Goal: Transaction & Acquisition: Purchase product/service

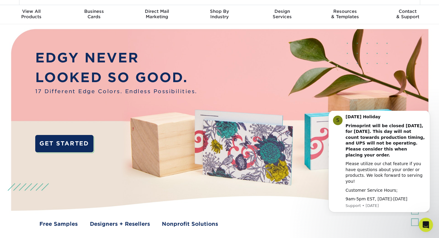
scroll to position [14, 0]
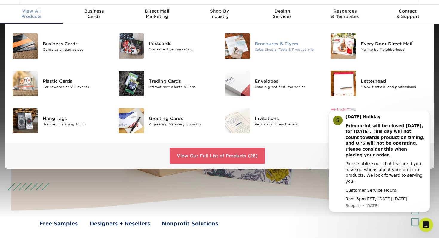
click at [243, 48] on img at bounding box center [237, 45] width 25 height 25
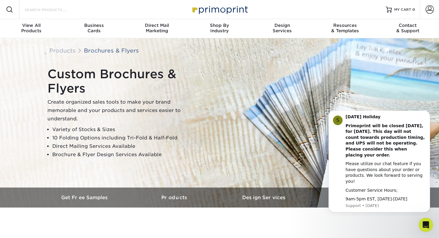
click at [53, 12] on input "Search Products" at bounding box center [53, 9] width 58 height 7
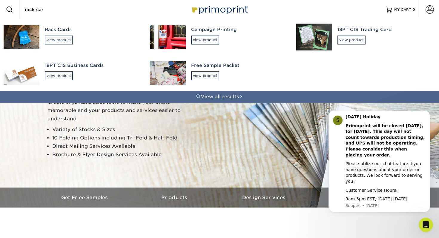
type input "rack car"
click at [56, 40] on div "view product" at bounding box center [59, 40] width 28 height 9
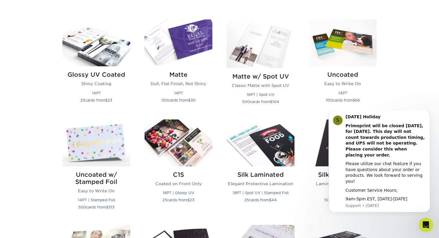
scroll to position [284, 0]
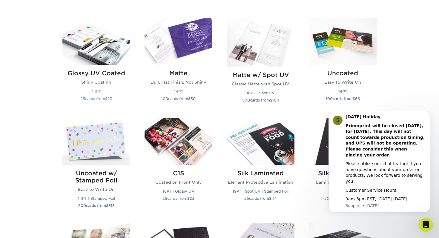
click at [103, 54] on img at bounding box center [96, 41] width 68 height 47
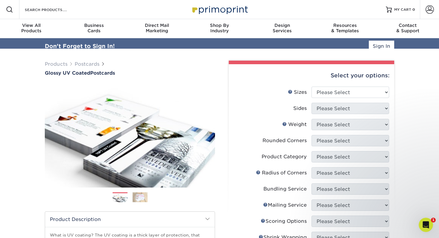
click at [355, 81] on div "Select your options:" at bounding box center [312, 75] width 156 height 23
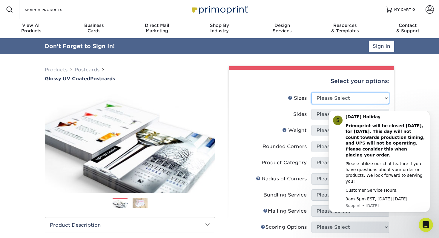
click at [353, 102] on select "Please Select 1.5" x 7" 2" x 4" 2" x 6" 2" x 7" 2" x 8" 2.12" x 5.5" 2.12" x 5.…" at bounding box center [351, 98] width 78 height 11
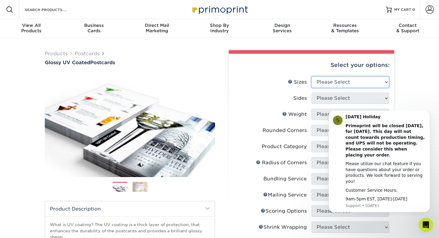
click at [325, 83] on select "Please Select 1.5" x 7" 2" x 4" 2" x 6" 2" x 7" 2" x 8" 2.12" x 5.5" 2.12" x 5.…" at bounding box center [351, 82] width 78 height 11
select select "4.00x9.00"
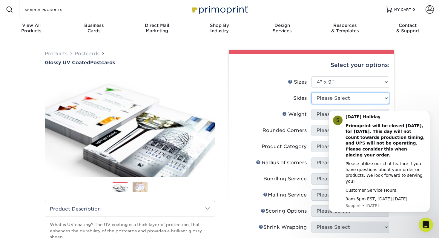
click at [340, 96] on select "Please Select Print Both Sides Print Front Only" at bounding box center [351, 98] width 78 height 11
select select "13abbda7-1d64-4f25-8bb2-c179b224825d"
click at [327, 117] on body "S Labor Day Holiday Primoprint will be closed Monday, September 1st, for Labor …" at bounding box center [379, 163] width 115 height 100
click at [349, 114] on body "S Labor Day Holiday Primoprint will be closed Monday, September 1st, for Labor …" at bounding box center [379, 163] width 115 height 100
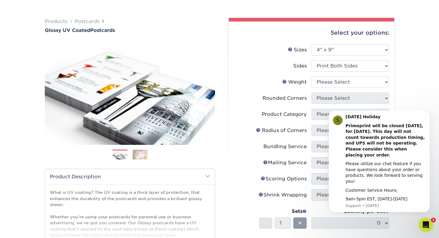
scroll to position [41, 0]
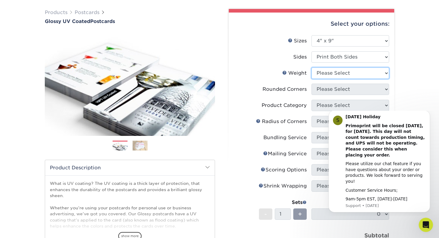
click at [375, 71] on select "Please Select 16PT 14PT 18PT C1S" at bounding box center [351, 73] width 78 height 11
select select "14PT"
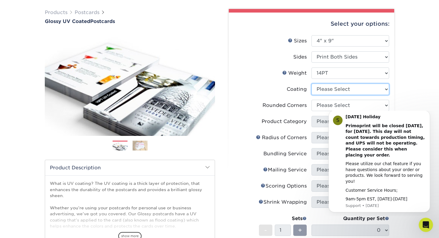
click at [329, 90] on select at bounding box center [351, 89] width 78 height 11
select select "ae367451-b2b8-45df-a344-0f05b6a12993"
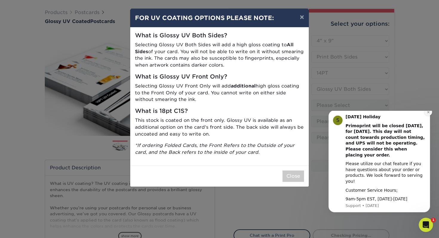
click at [428, 114] on icon "Dismiss notification" at bounding box center [428, 112] width 3 height 3
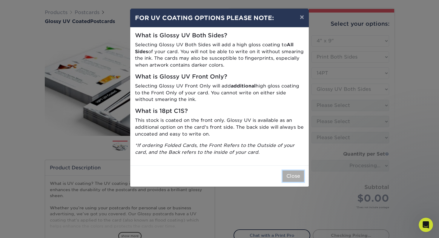
click at [290, 178] on button "Close" at bounding box center [294, 176] width 22 height 11
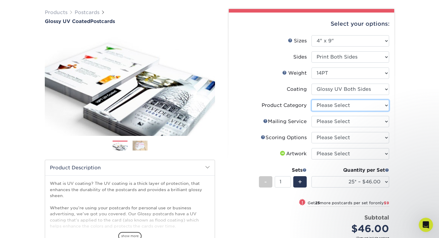
click at [336, 109] on select "Please Select Postcards" at bounding box center [351, 105] width 78 height 11
select select "9b7272e0-d6c8-4c3c-8e97-d3a1bcdab858"
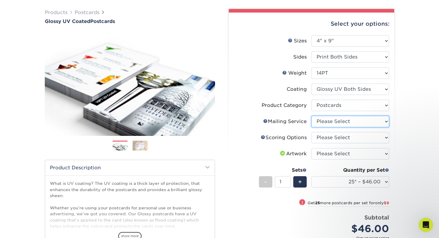
click at [334, 126] on select "Please Select No Direct Mailing Service No, I will mail/stamp/imprint Direct Ma…" at bounding box center [351, 121] width 78 height 11
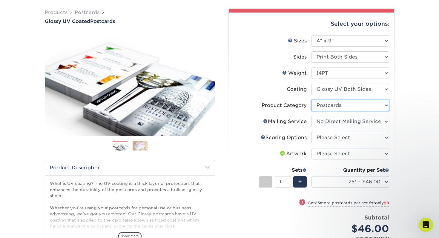
click at [345, 101] on select "Please Select Postcards" at bounding box center [351, 105] width 78 height 11
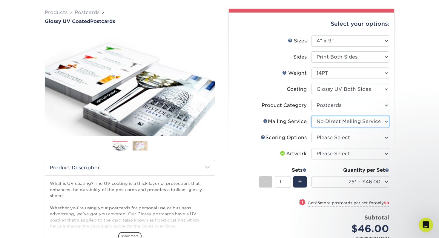
click at [326, 123] on select "Please Select No Direct Mailing Service No, I will mail/stamp/imprint Direct Ma…" at bounding box center [351, 121] width 78 height 11
select select "934e270e-9523-48b9-93c7-78b0896e16a6"
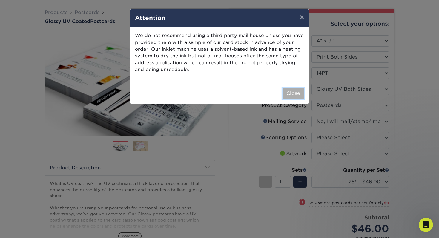
click at [299, 96] on button "Close" at bounding box center [294, 93] width 22 height 11
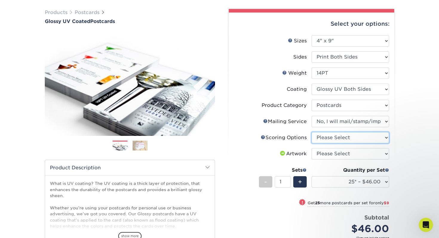
click at [325, 137] on select "Please Select No Scoring One Score Two Scores" at bounding box center [351, 137] width 78 height 11
select select "d359a612-5169-4c0d-a7d7-9d1c4f8dda9f"
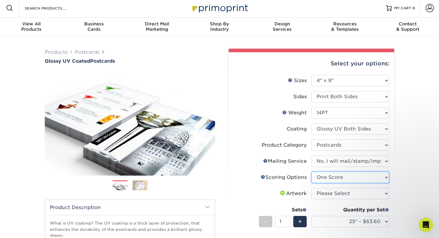
scroll to position [0, 0]
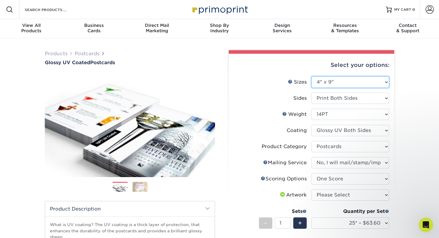
click at [350, 81] on select "Please Select 1.5" x 7" 2" x 4" 2" x 6" 2" x 7" 2" x 8" 2.12" x 5.5" 2.12" x 5.…" at bounding box center [351, 82] width 78 height 11
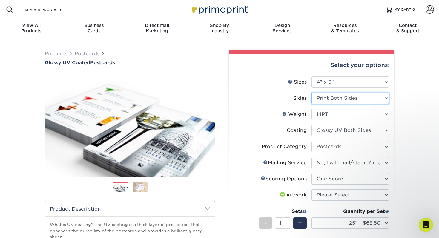
click at [371, 95] on select "Please Select Print Both Sides Print Front Only" at bounding box center [351, 98] width 78 height 11
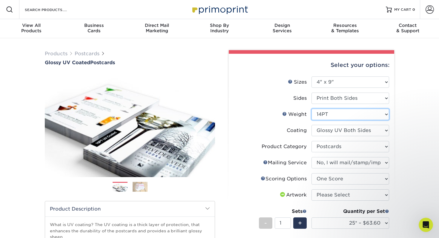
click at [351, 114] on select "Please Select 16PT 14PT 18PT C1S" at bounding box center [351, 114] width 78 height 11
select select "16PT"
select select "-1"
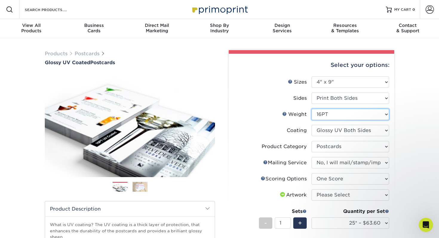
select select
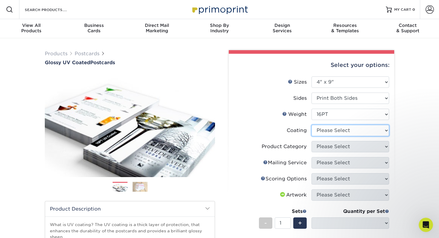
click at [352, 128] on select at bounding box center [351, 130] width 78 height 11
select select "ae367451-b2b8-45df-a344-0f05b6a12993"
select select "-1"
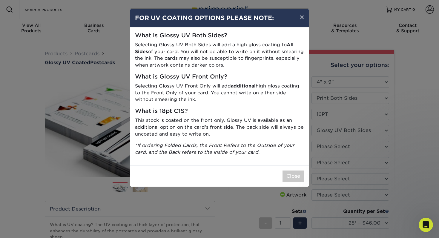
click at [424, 140] on div "× FOR UV COATING OPTIONS PLEASE NOTE: What is Glossy UV Both Sides? Selecting G…" at bounding box center [219, 119] width 439 height 238
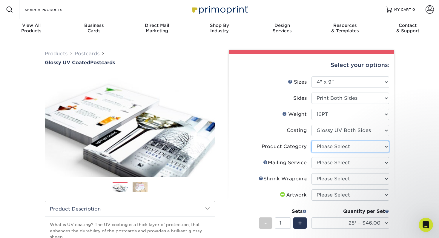
click at [335, 148] on select "Please Select Postcards" at bounding box center [351, 146] width 78 height 11
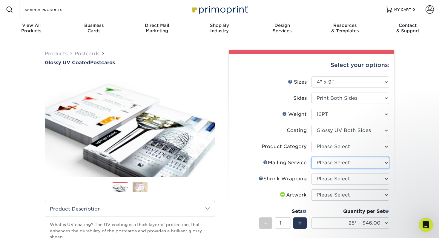
click at [375, 162] on select "Please Select No Direct Mailing Service No, I will mail/stamp/imprint Direct Ma…" at bounding box center [351, 162] width 78 height 11
select select "3e5e9bdd-d78a-4c28-a41d-fe1407925ca6"
click at [384, 163] on select "Please Select No Direct Mailing Service No, I will mail/stamp/imprint Direct Ma…" at bounding box center [351, 162] width 78 height 11
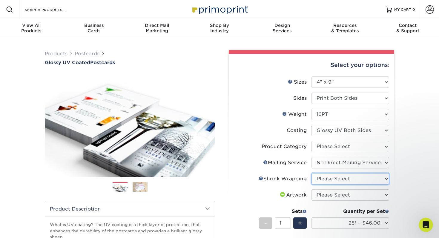
click at [379, 177] on select "Please Select No Shrink Wrapping Shrink Wrap 100 Per Package Shrink Wrap 50 Per…" at bounding box center [351, 178] width 78 height 11
select select "c8749376-e7da-41d0-b3dc-647faf84d907"
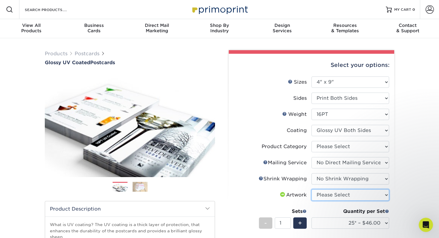
click at [380, 197] on select "Please Select I will upload files I need a design - $150" at bounding box center [351, 195] width 78 height 11
select select "upload"
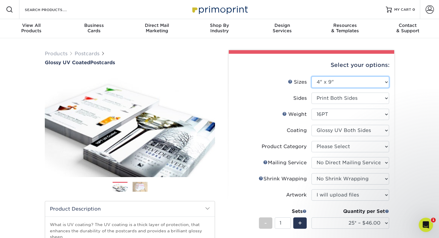
click at [350, 84] on select "Please Select 1.5" x 7" 2" x 4" 2" x 6" 2" x 7" 2" x 8" 2.12" x 5.5" 2.12" x 5.…" at bounding box center [351, 82] width 78 height 11
select select "4.00x8.50"
select select "-1"
select select
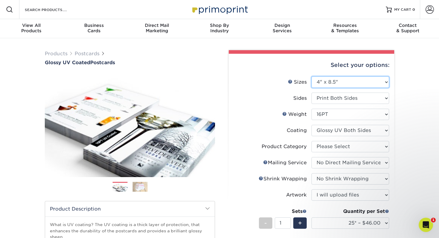
select select "-1"
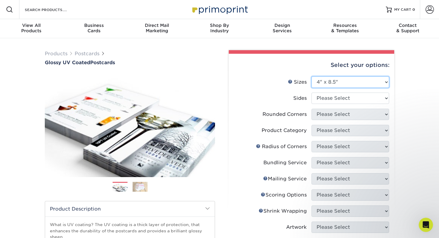
scroll to position [24, 0]
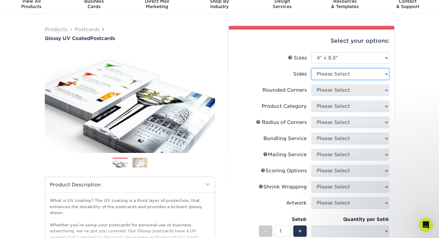
click at [336, 73] on select "Please Select Print Both Sides Print Front Only" at bounding box center [351, 73] width 78 height 11
select select "13abbda7-1d64-4f25-8bb2-c179b224825d"
select select
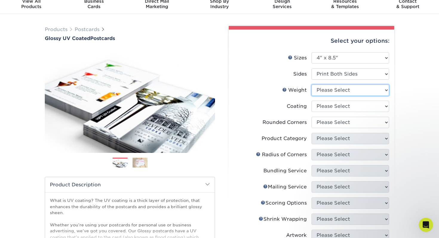
click at [324, 90] on select "Please Select 16PT 14PT" at bounding box center [351, 90] width 78 height 11
select select "16PT"
select select
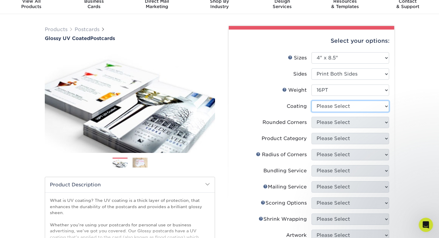
click at [322, 106] on select at bounding box center [351, 106] width 78 height 11
select select "ae367451-b2b8-45df-a344-0f05b6a12993"
select select "-1"
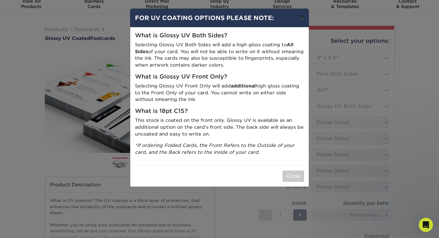
click at [305, 17] on button "×" at bounding box center [302, 17] width 14 height 17
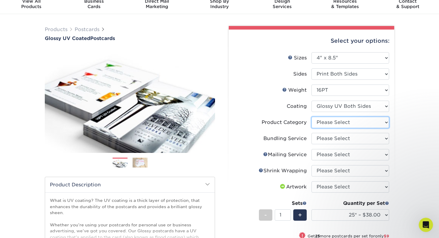
click at [362, 124] on select "Please Select Postcards" at bounding box center [351, 122] width 78 height 11
click at [355, 136] on select "Please Select No Bundling Services Yes, Bundles of 50 (+2 Days) Yes, Bundles of…" at bounding box center [351, 138] width 78 height 11
select select "58689abb-25c0-461c-a4c3-a80b627d6649"
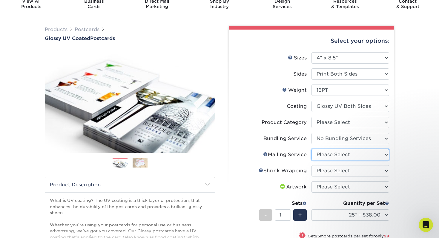
click at [342, 156] on select "Please Select No Direct Mailing Service No, I will mail/stamp/imprint Direct Ma…" at bounding box center [351, 154] width 78 height 11
select select "3e5e9bdd-d78a-4c28-a41d-fe1407925ca6"
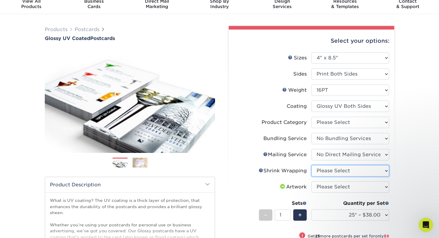
click at [337, 170] on select "Please Select No Shrink Wrapping Shrink Wrap 100 Per Package Shrink Wrap 50 Per…" at bounding box center [351, 170] width 78 height 11
select select "c8749376-e7da-41d0-b3dc-647faf84d907"
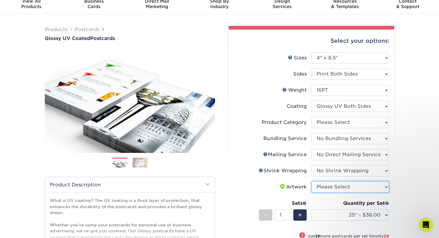
click at [341, 186] on select "Please Select I will upload files I need a design - $150" at bounding box center [351, 186] width 78 height 11
select select "upload"
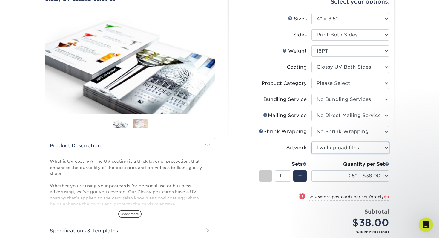
scroll to position [64, 0]
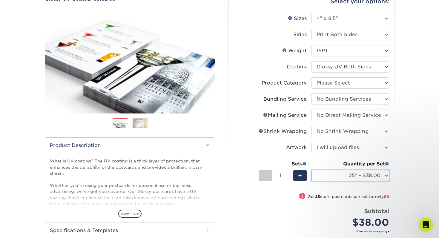
click at [374, 178] on select "25* – $38.00 50* – $47.00 75* – $63.00 100* – $143.00 250* – $215.00 500 – $238…" at bounding box center [351, 175] width 78 height 11
select select "100* – $143.00"
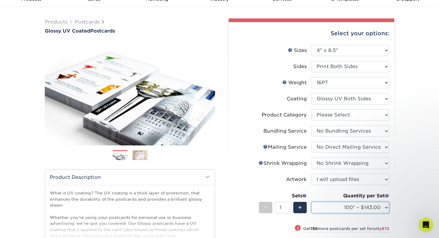
scroll to position [0, 0]
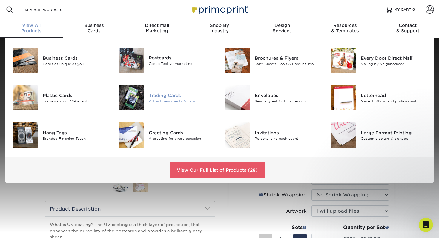
click at [165, 97] on div "Trading Cards" at bounding box center [182, 95] width 66 height 7
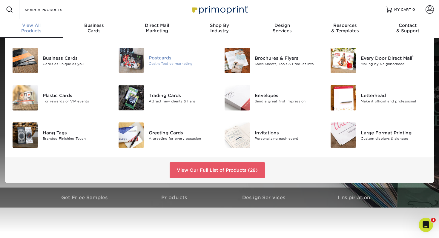
click at [175, 66] on div "Postcards Cost-effective marketing" at bounding box center [184, 60] width 71 height 25
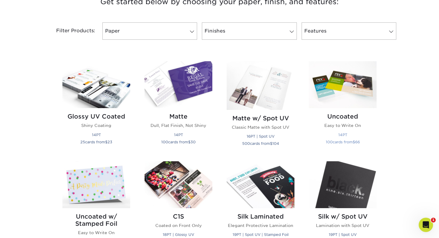
scroll to position [238, 0]
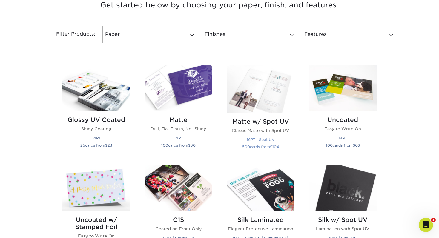
click at [262, 120] on h2 "Matte w/ Spot UV" at bounding box center [261, 121] width 68 height 7
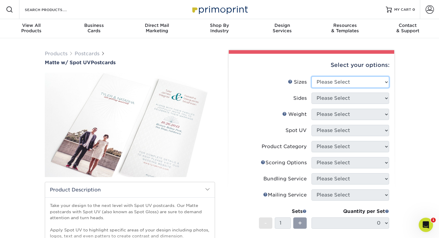
click at [337, 83] on select "Please Select 1.5" x 7" 2" x 6" 2" x 8" 2.12" x 5.5" 2.75" x 4.25" 2.75" x 8.5"…" at bounding box center [351, 82] width 78 height 11
click at [360, 79] on select "Please Select 1.5" x 7" 2" x 6" 2" x 8" 2.12" x 5.5" 2.75" x 4.25" 2.75" x 8.5"…" at bounding box center [351, 82] width 78 height 11
select select "4.00x8.50"
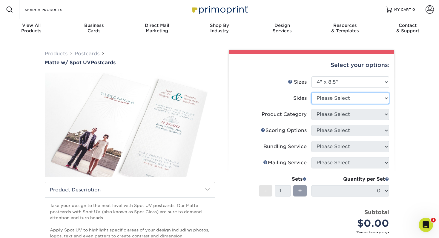
click at [341, 98] on select "Please Select Print Both Sides Print Front Only" at bounding box center [351, 98] width 78 height 11
select select "13abbda7-1d64-4f25-8bb2-c179b224825d"
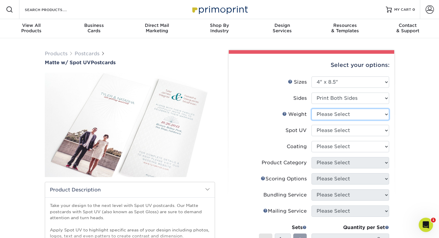
click at [335, 116] on select "Please Select 16PT" at bounding box center [351, 114] width 78 height 11
select select "16PT"
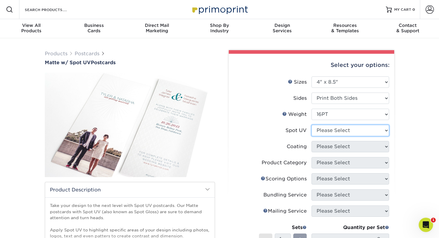
click at [329, 130] on select "Please Select Front and Back (Both Sides) Front Only Back Only" at bounding box center [351, 130] width 78 height 11
click at [87, 54] on link "Postcards" at bounding box center [87, 54] width 25 height 6
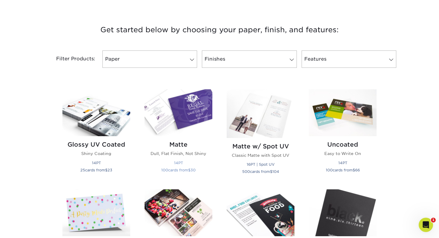
click at [172, 107] on img at bounding box center [179, 112] width 68 height 47
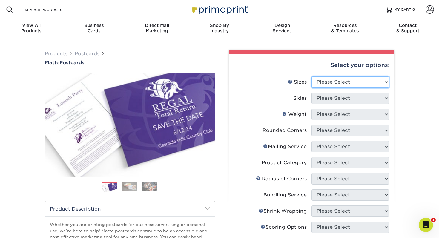
click at [334, 84] on select "Please Select 1.5" x 7" 2" x 4" 2" x 6" 2" x 7" 2" x 8" 2.12" x 5.5" 2.125" x 5…" at bounding box center [351, 82] width 78 height 11
select select "4.00x8.50"
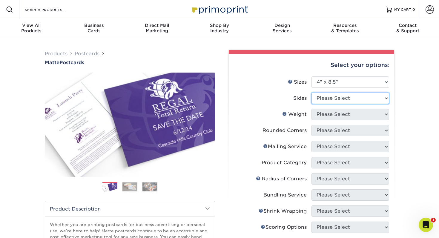
click at [335, 96] on select "Please Select Print Both Sides Print Front Only" at bounding box center [351, 98] width 78 height 11
select select "13abbda7-1d64-4f25-8bb2-c179b224825d"
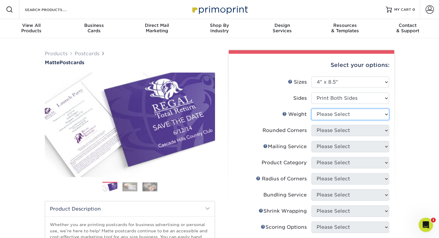
click at [333, 113] on select "Please Select 14PT 16PT" at bounding box center [351, 114] width 78 height 11
select select "16PT"
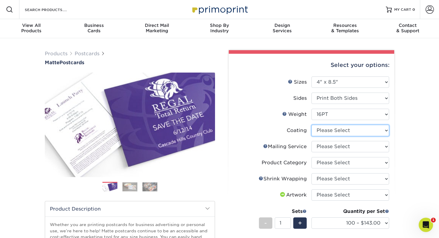
click at [384, 130] on select at bounding box center [351, 130] width 78 height 11
select select "121bb7b5-3b4d-429f-bd8d-bbf80e953313"
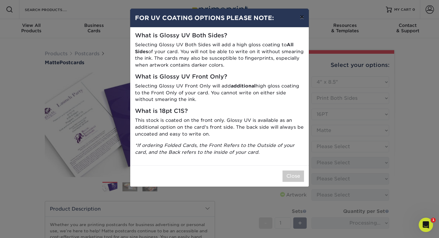
click at [304, 18] on button "×" at bounding box center [302, 17] width 14 height 17
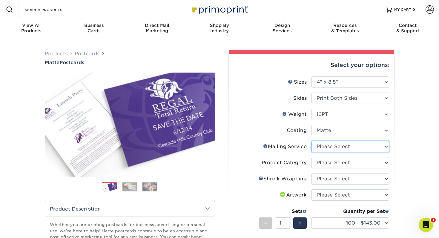
click at [352, 146] on select "Please Select No Direct Mailing Service No, I will mail/stamp/imprint Direct Ma…" at bounding box center [351, 146] width 78 height 11
select select "3e5e9bdd-d78a-4c28-a41d-fe1407925ca6"
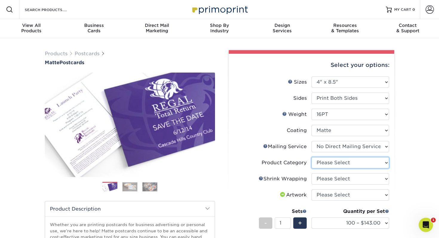
click at [340, 164] on select "Please Select Postcards" at bounding box center [351, 162] width 78 height 11
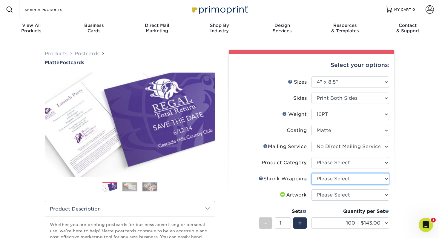
click at [373, 180] on select "Please Select No Shrink Wrapping Shrink Wrap 100 Per Package Shrink Wrap 50 Per…" at bounding box center [351, 178] width 78 height 11
select select "c8749376-e7da-41d0-b3dc-647faf84d907"
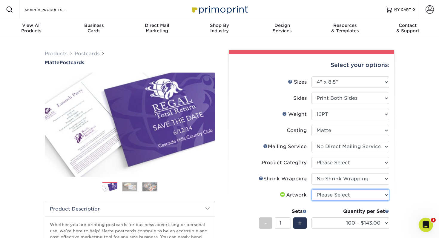
click at [368, 193] on select "Please Select I will upload files I need a design - $150" at bounding box center [351, 195] width 78 height 11
select select "upload"
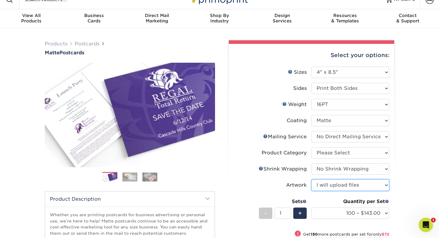
scroll to position [12, 0]
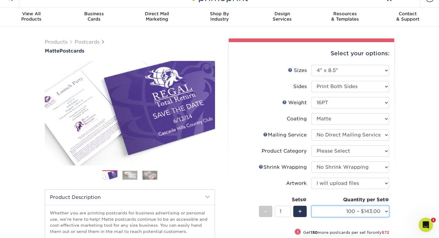
click at [368, 211] on select "100 – $143.00 250 – $215.00 500 – $238.00 1000 – $274.00 2500 – $441.00 5000 – …" at bounding box center [351, 211] width 78 height 11
click at [148, 33] on div "Products Postcards Matte Postcards Next $" at bounding box center [219, 193] width 439 height 333
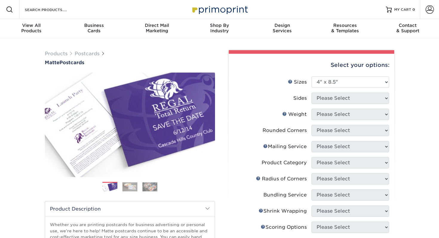
select select "4.00x8.50"
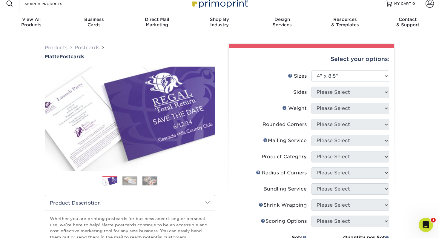
click at [417, 89] on div "Products Postcards Matte Postcards Next $" at bounding box center [219, 207] width 439 height 351
click at [306, 96] on label "Sides" at bounding box center [273, 92] width 78 height 11
click at [318, 73] on select "Please Select 1.5" x 7" 2" x 4" 2" x 6" 2" x 7" 2" x 8" 2.12" x 5.5" 2.125" x 5…" at bounding box center [351, 76] width 78 height 11
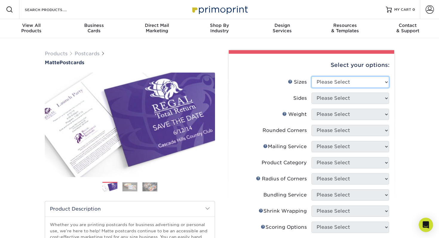
click at [324, 83] on select "Please Select 1.5" x 7" 2" x 4" 2" x 6" 2" x 7" 2" x 8" 2.12" x 5.5" 2.125" x 5…" at bounding box center [351, 82] width 78 height 11
click at [79, 53] on link "Postcards" at bounding box center [87, 54] width 25 height 6
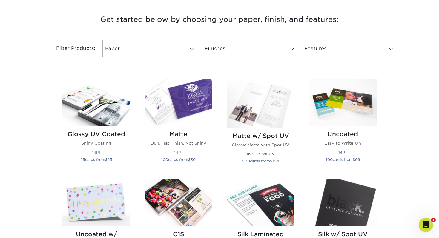
scroll to position [278, 0]
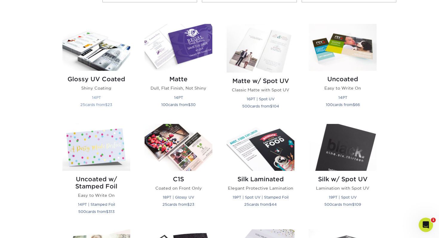
click at [85, 81] on h2 "Glossy UV Coated" at bounding box center [96, 79] width 68 height 7
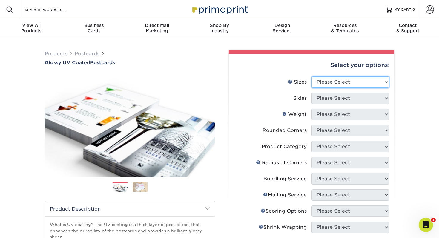
click at [327, 82] on select "Please Select 1.5" x 7" 2" x 4" 2" x 6" 2" x 7" 2" x 8" 2.12" x 5.5" 2.12" x 5.…" at bounding box center [351, 82] width 78 height 11
select select "4.00x8.50"
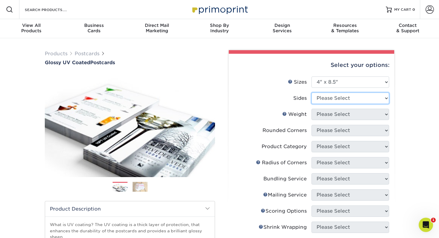
click at [342, 96] on select "Please Select Print Both Sides Print Front Only" at bounding box center [351, 98] width 78 height 11
select select "13abbda7-1d64-4f25-8bb2-c179b224825d"
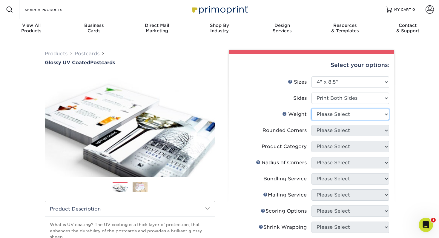
click at [338, 117] on select "Please Select 16PT 14PT" at bounding box center [351, 114] width 78 height 11
select select "16PT"
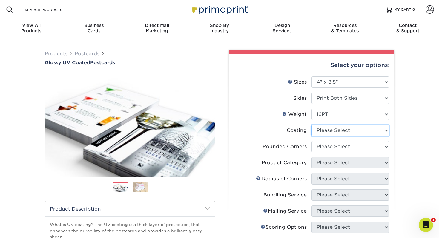
click at [334, 129] on select at bounding box center [351, 130] width 78 height 11
select select "ae367451-b2b8-45df-a344-0f05b6a12993"
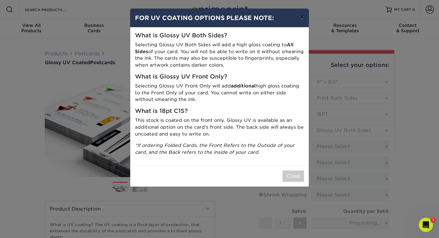
click at [301, 18] on button "×" at bounding box center [302, 17] width 14 height 17
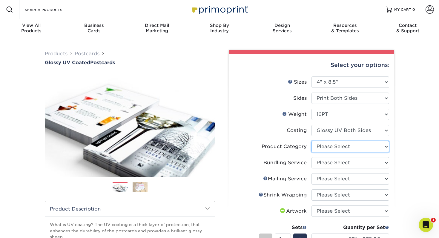
click at [349, 147] on select "Please Select Postcards" at bounding box center [351, 146] width 78 height 11
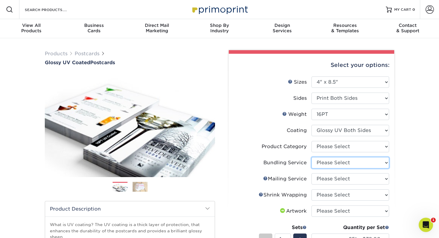
click at [336, 167] on select "Please Select No Bundling Services Yes, Bundles of 50 (+2 Days) Yes, Bundles of…" at bounding box center [351, 162] width 78 height 11
select select "58689abb-25c0-461c-a4c3-a80b627d6649"
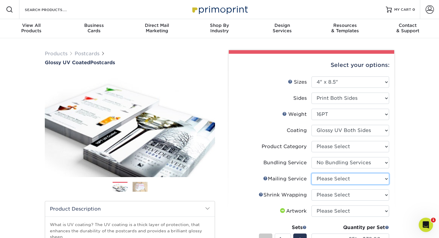
click at [330, 179] on select "Please Select No Direct Mailing Service No, I will mail/stamp/imprint Direct Ma…" at bounding box center [351, 178] width 78 height 11
select select "3e5e9bdd-d78a-4c28-a41d-fe1407925ca6"
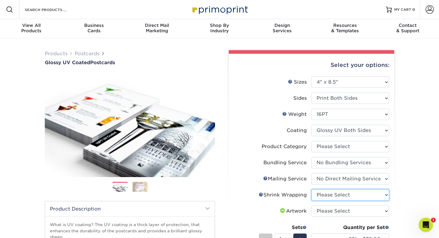
click at [324, 193] on select "Please Select No Shrink Wrapping Shrink Wrap 100 Per Package Shrink Wrap 50 Per…" at bounding box center [351, 195] width 78 height 11
select select "c8749376-e7da-41d0-b3dc-647faf84d907"
click at [324, 214] on select "Please Select I will upload files I need a design - $150" at bounding box center [351, 211] width 78 height 11
select select "upload"
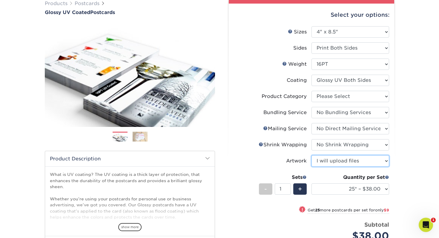
scroll to position [51, 0]
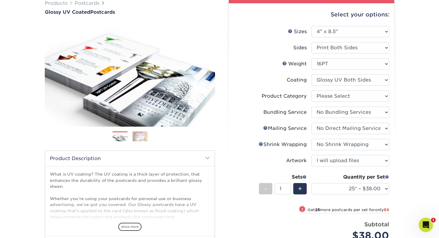
click at [418, 123] on div "Products Postcards Glossy UV Coated Postcards Previous Next show more 25" at bounding box center [219, 168] width 439 height 361
click at [370, 190] on select "25* – $38.00 50* – $47.00 75* – $63.00 100* – $143.00 250* – $215.00 500 – $238…" at bounding box center [351, 188] width 78 height 11
select select "100* – $143.00"
click at [417, 142] on div "Products Postcards Glossy UV Coated Postcards Previous Next show more 25" at bounding box center [219, 168] width 439 height 361
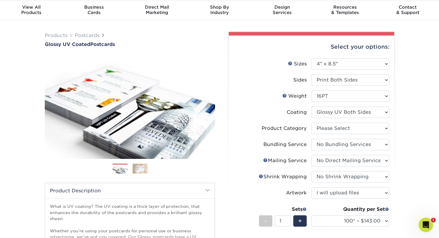
scroll to position [0, 0]
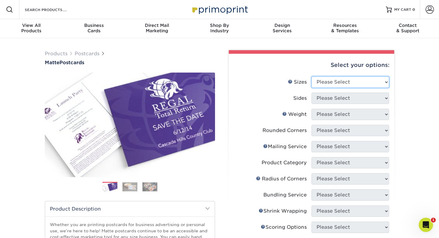
click at [330, 78] on select "Please Select 1.5" x 7" 2" x 4" 2" x 6" 2" x 7" 2" x 8" 2.12" x 5.5" 2.125" x 5…" at bounding box center [351, 82] width 78 height 11
select select "4.00x8.50"
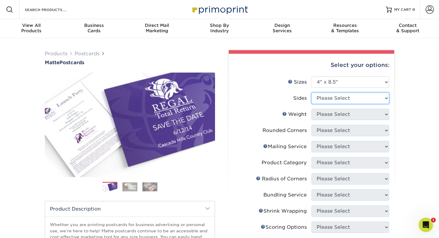
click at [334, 99] on select "Please Select Print Both Sides Print Front Only" at bounding box center [351, 98] width 78 height 11
select select "13abbda7-1d64-4f25-8bb2-c179b224825d"
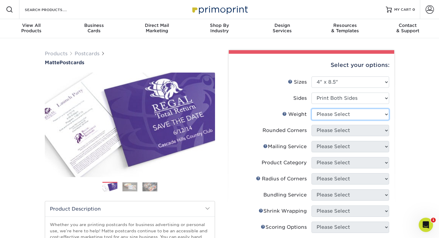
click at [334, 113] on select "Please Select 14PT 16PT" at bounding box center [351, 114] width 78 height 11
select select "16PT"
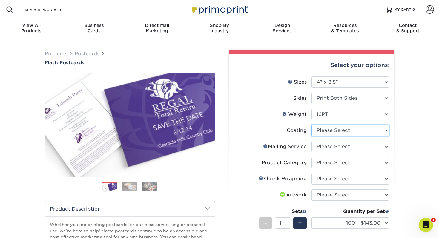
click at [335, 131] on select at bounding box center [351, 130] width 78 height 11
select select "121bb7b5-3b4d-429f-bd8d-bbf80e953313"
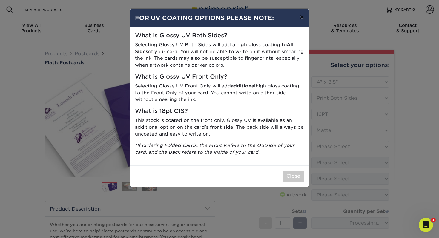
click at [301, 18] on button "×" at bounding box center [302, 17] width 14 height 17
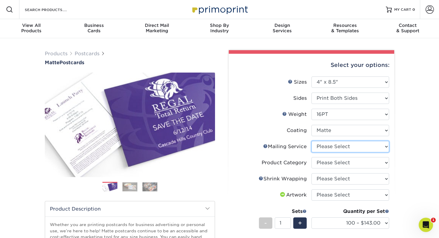
click at [330, 148] on select "Please Select No Direct Mailing Service No, I will mail/stamp/imprint Direct Ma…" at bounding box center [351, 146] width 78 height 11
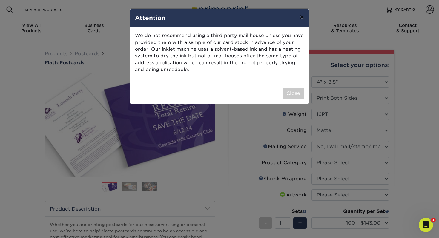
click at [300, 17] on button "×" at bounding box center [302, 17] width 14 height 17
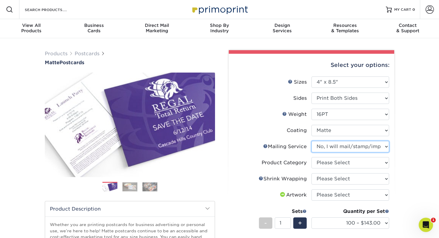
click at [333, 148] on select "Please Select No Direct Mailing Service No, I will mail/stamp/imprint Direct Ma…" at bounding box center [351, 146] width 78 height 11
select select "3e5e9bdd-d78a-4c28-a41d-fe1407925ca6"
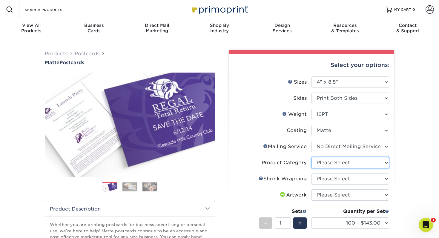
click at [329, 161] on select "Please Select Postcards" at bounding box center [351, 162] width 78 height 11
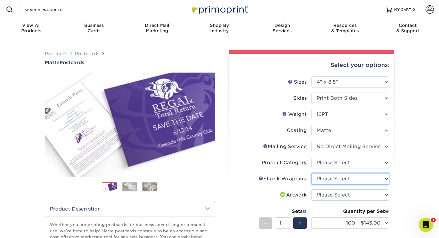
click at [323, 176] on select "Please Select No Shrink Wrapping Shrink Wrap 100 Per Package Shrink Wrap 50 Per…" at bounding box center [351, 178] width 78 height 11
select select "c8749376-e7da-41d0-b3dc-647faf84d907"
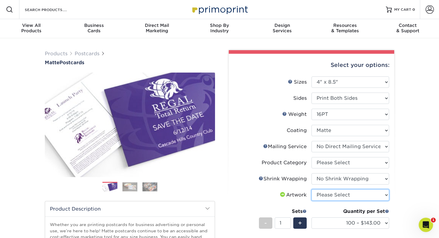
click at [323, 193] on select "Please Select I will upload files I need a design - $150" at bounding box center [351, 195] width 78 height 11
select select "upload"
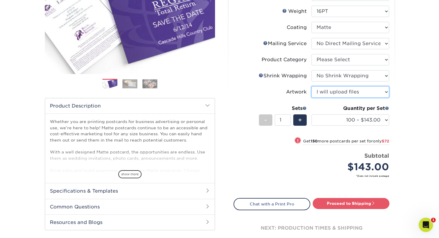
scroll to position [107, 0]
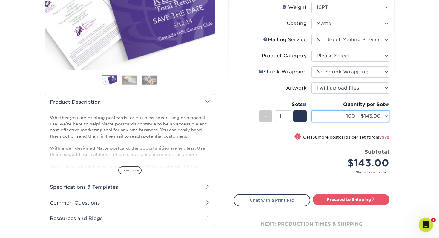
click at [323, 117] on select "100 – $143.00 250 – $215.00 500 – $238.00 1000 – $274.00 2500 – $441.00 5000 – …" at bounding box center [351, 116] width 78 height 11
select select "1000 – $274.00"
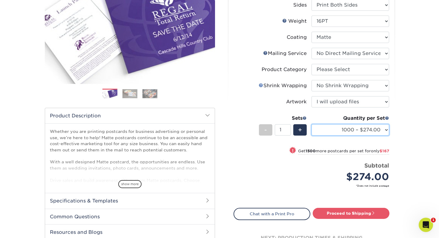
scroll to position [124, 0]
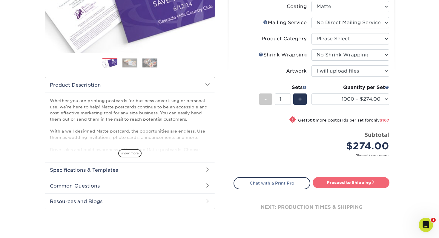
click at [343, 182] on link "Proceed to Shipping" at bounding box center [351, 182] width 77 height 11
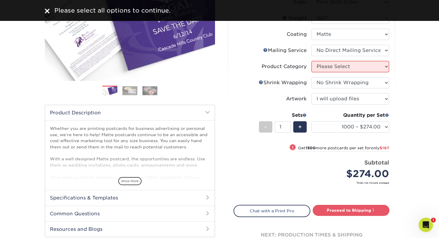
scroll to position [94, 0]
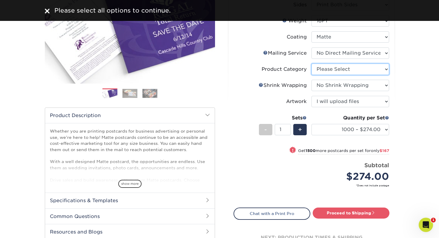
click at [329, 72] on select "Please Select Postcards" at bounding box center [351, 69] width 78 height 11
select select "9b7272e0-d6c8-4c3c-8e97-d3a1bcdab858"
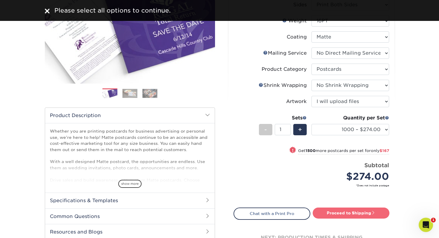
click at [336, 213] on link "Proceed to Shipping" at bounding box center [351, 213] width 77 height 11
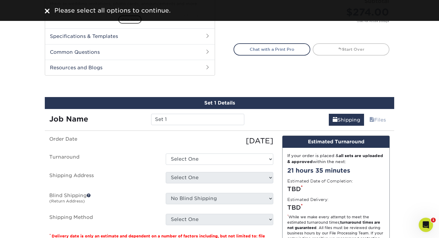
scroll to position [317, 0]
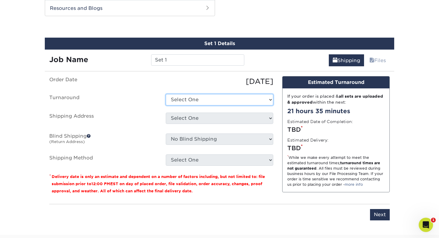
click at [179, 102] on select "Select One 2-4 Business Days 2 Day Next Business Day" at bounding box center [220, 99] width 108 height 11
select select "a8f5e737-a9d2-411c-b9c7-8eea658e0112"
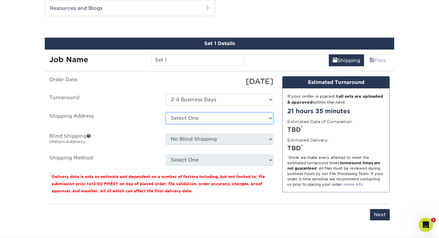
click at [180, 119] on select "Select One + Add New Address - Login" at bounding box center [220, 118] width 108 height 11
select select "newaddress"
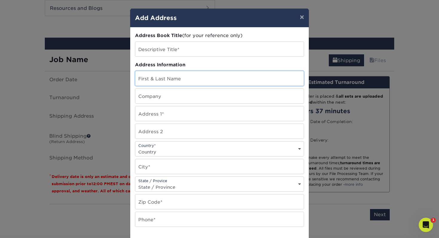
click at [182, 83] on input "text" at bounding box center [219, 78] width 169 height 15
type input "TRIO Solutions"
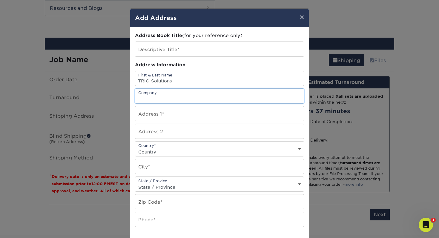
click at [167, 101] on input "text" at bounding box center [219, 96] width 169 height 15
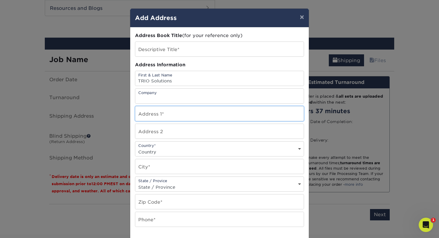
click at [147, 120] on input "text" at bounding box center [219, 113] width 169 height 15
type input "11 eWall street"
click at [170, 136] on input "text" at bounding box center [219, 131] width 169 height 15
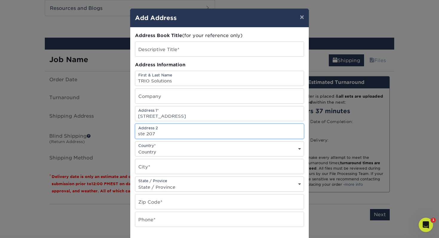
type input "ste 207"
click at [163, 145] on div "Country* Country United States Canada ----------------------------- Afghanistan…" at bounding box center [219, 148] width 169 height 15
click at [163, 149] on select "Country United States Canada ----------------------------- Afghanistan Albania …" at bounding box center [219, 152] width 169 height 9
select select "US"
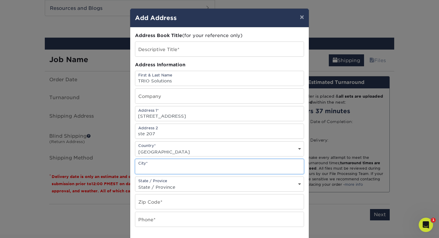
click at [157, 170] on input "text" at bounding box center [219, 166] width 169 height 15
type input "charleston"
click at [149, 181] on div "State / Provice State / Province Alabama Alaska Arizona Arkansas California Col…" at bounding box center [219, 184] width 169 height 15
click at [149, 187] on select "State / Province Alabama Alaska Arizona Arkansas California Colorado Connecticu…" at bounding box center [219, 187] width 169 height 9
select select "SC"
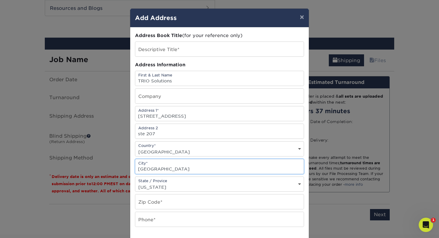
click at [151, 172] on input "charleston" at bounding box center [219, 166] width 169 height 15
type input "Mount pleasant"
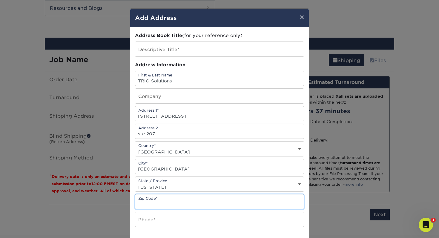
click at [156, 201] on input "text" at bounding box center [219, 202] width 169 height 15
type input "29464-8375"
type input "TRIO Solutions"
type input "4026307019"
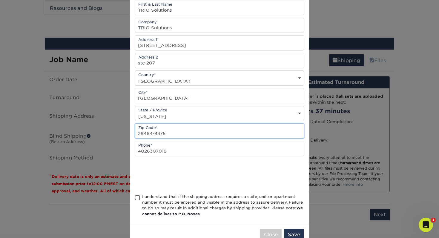
scroll to position [72, 0]
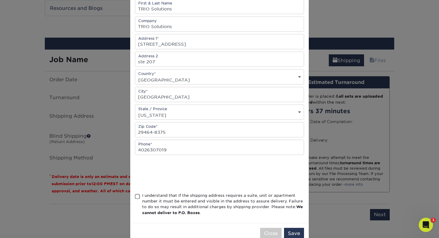
click at [142, 201] on div "I understand that if the shipping address requires a suite, unit or apartment n…" at bounding box center [219, 206] width 169 height 26
click at [139, 196] on span at bounding box center [137, 197] width 5 height 6
click at [0, 0] on input "I understand that if the shipping address requires a suite, unit or apartment n…" at bounding box center [0, 0] width 0 height 0
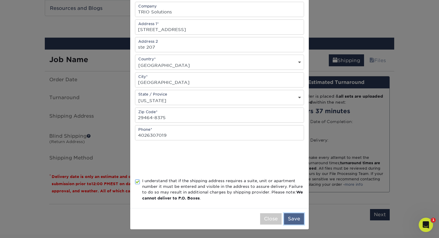
click at [293, 219] on button "Save" at bounding box center [294, 218] width 20 height 11
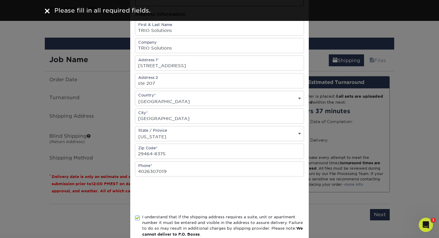
scroll to position [0, 0]
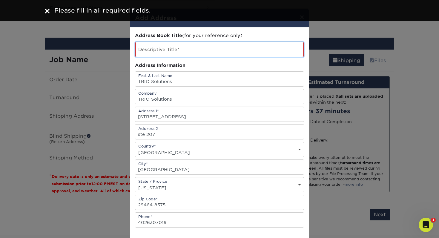
click at [222, 48] on input "text" at bounding box center [219, 49] width 169 height 15
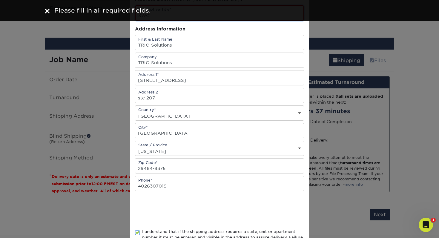
scroll to position [87, 0]
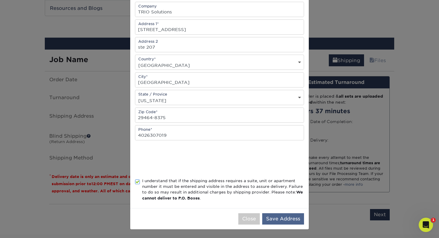
type input "SWC"
click at [272, 218] on button "Save Address" at bounding box center [283, 218] width 42 height 11
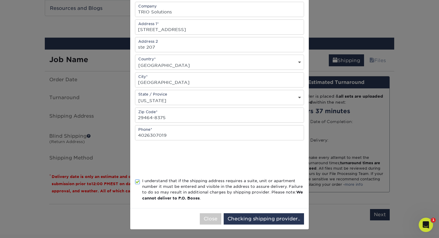
scroll to position [0, 0]
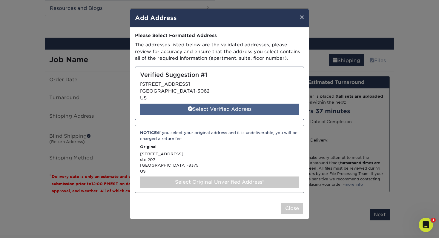
click at [247, 108] on div "Select Verified Address" at bounding box center [219, 109] width 159 height 11
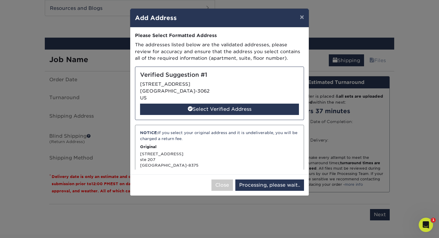
select select "285654"
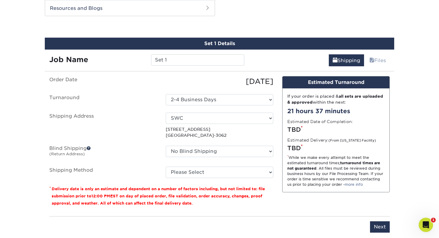
click at [215, 157] on div "No Blind Shipping + Add New Address" at bounding box center [219, 153] width 117 height 14
click at [215, 154] on select "No Blind Shipping + Add New Address" at bounding box center [220, 151] width 108 height 11
click at [187, 174] on select "Please Select Ground Shipping (+$27.62) 3 Day Shipping Service (+$43.93) 2 Day …" at bounding box center [220, 172] width 108 height 11
click at [137, 39] on div "Set 1 Details" at bounding box center [220, 44] width 350 height 12
